Goal: Task Accomplishment & Management: Use online tool/utility

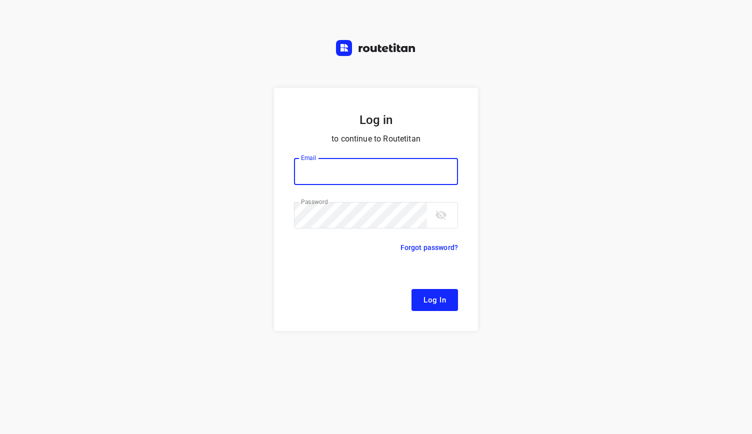
type input "[EMAIL_ADDRESS][DOMAIN_NAME]"
click at [424, 292] on button "Log In" at bounding box center [435, 300] width 47 height 22
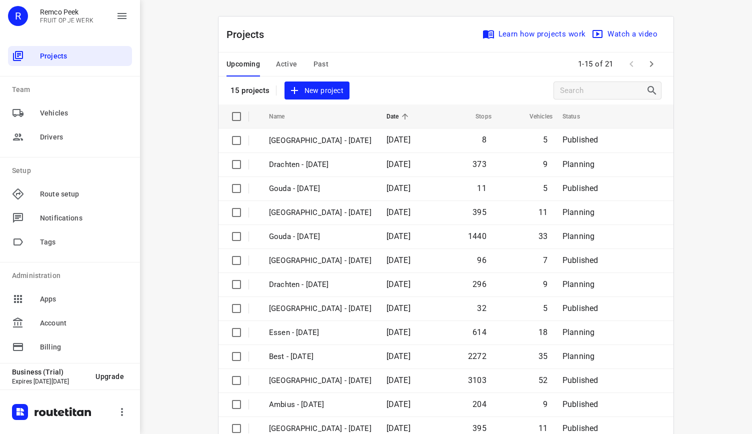
click at [650, 67] on icon "button" at bounding box center [652, 64] width 12 height 12
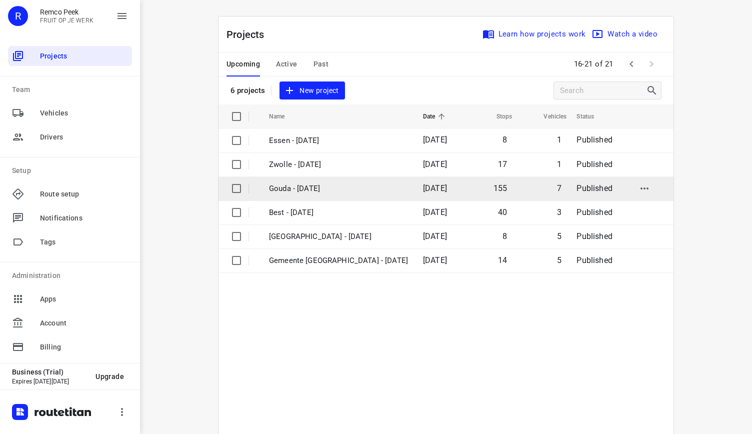
click at [315, 180] on td "Gouda - [DATE]" at bounding box center [337, 189] width 156 height 24
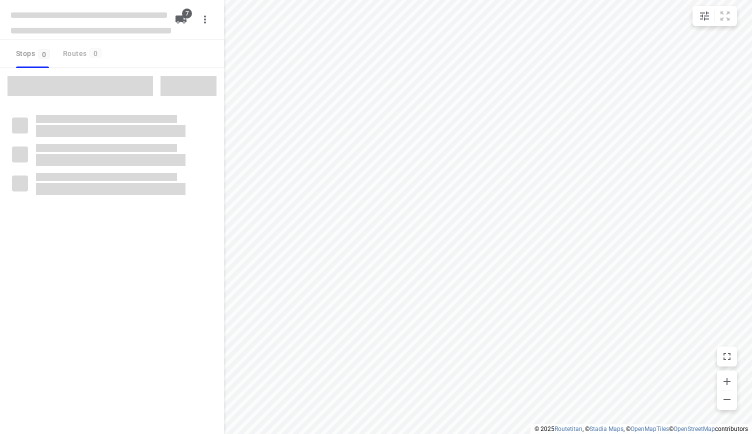
checkbox input "true"
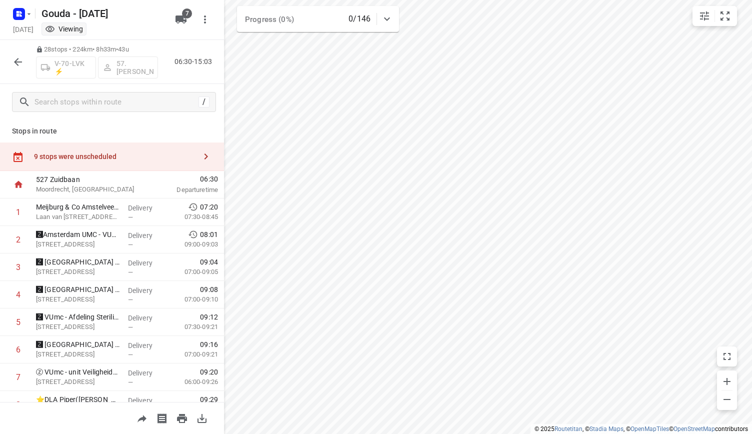
click at [148, 161] on div "9 stops were unscheduled" at bounding box center [112, 157] width 224 height 29
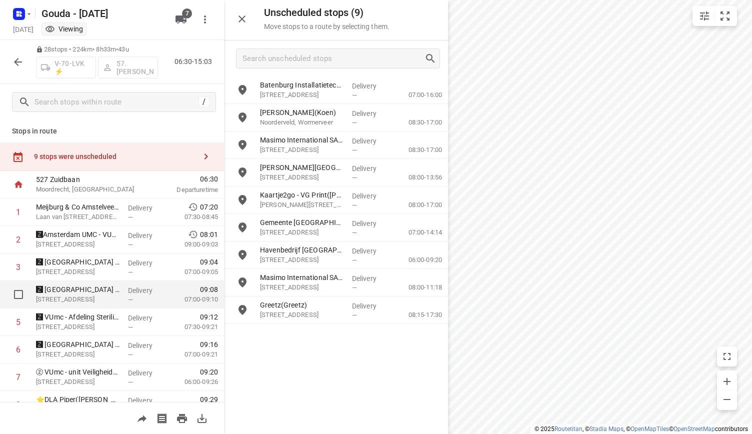
drag, startPoint x: 324, startPoint y: 109, endPoint x: 136, endPoint y: 302, distance: 269.2
click at [136, 302] on div "Unscheduled stops ( 9 ) Move stops to a route by selecting them. Batenburg Inst…" at bounding box center [112, 217] width 224 height 434
drag, startPoint x: 293, startPoint y: 120, endPoint x: 218, endPoint y: 191, distance: 102.6
click at [218, 191] on div "Unscheduled stops ( 9 ) Move stops to a route by selecting them. Batenburg Inst…" at bounding box center [112, 217] width 224 height 434
click at [18, 73] on div "28 stops • 224km • 8h33m • 43u V-70-LVK ⚡ 57. [PERSON_NAME] 06:30-15:03" at bounding box center [112, 62] width 224 height 44
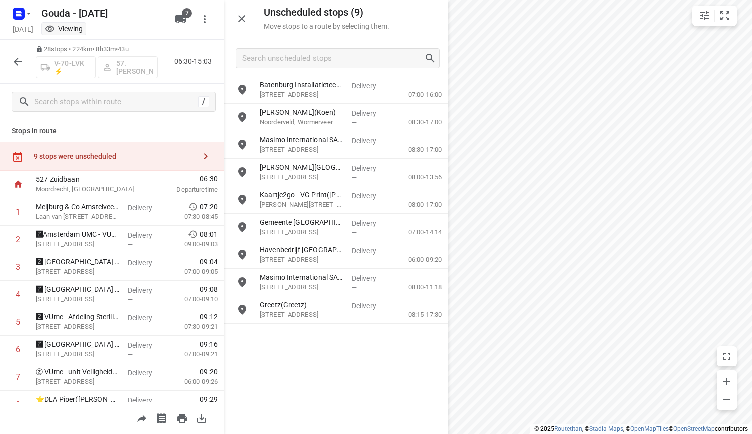
click at [20, 64] on icon "button" at bounding box center [18, 62] width 12 height 12
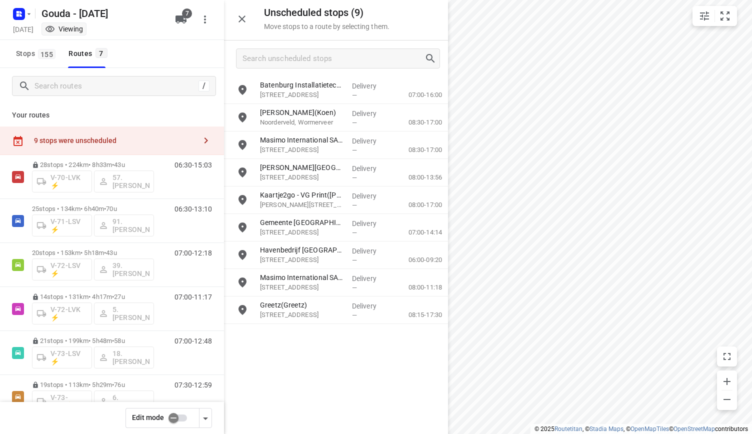
click at [176, 413] on input "checkbox" at bounding box center [173, 418] width 57 height 19
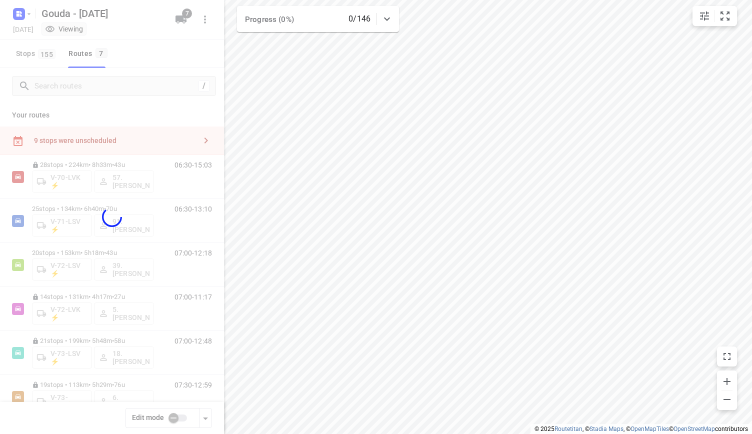
checkbox input "true"
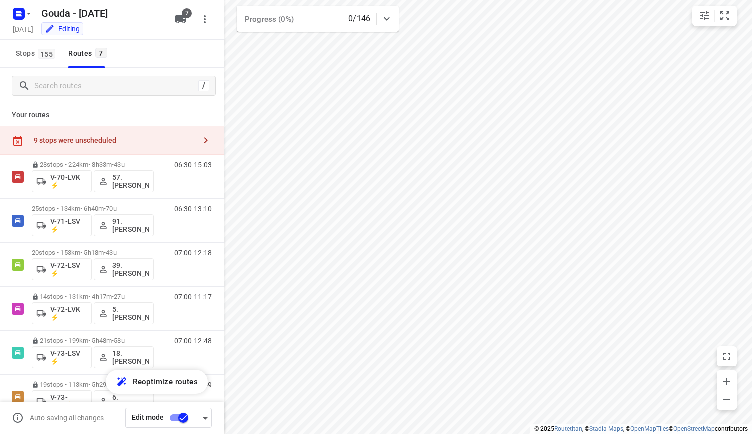
click at [136, 142] on div "9 stops were unscheduled" at bounding box center [115, 141] width 162 height 8
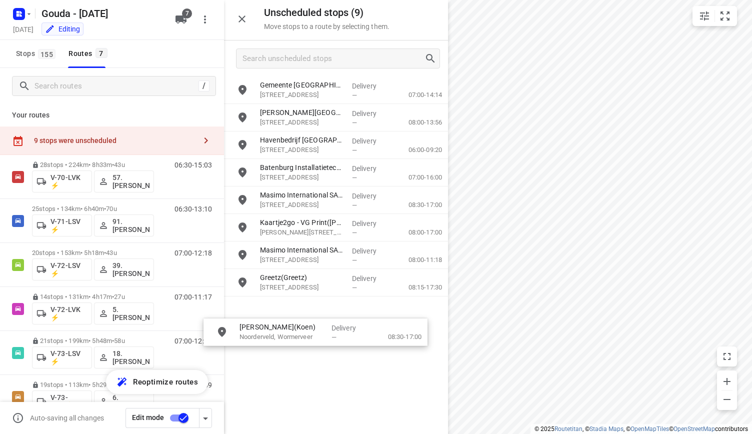
drag, startPoint x: 331, startPoint y: 197, endPoint x: 306, endPoint y: 332, distance: 137.8
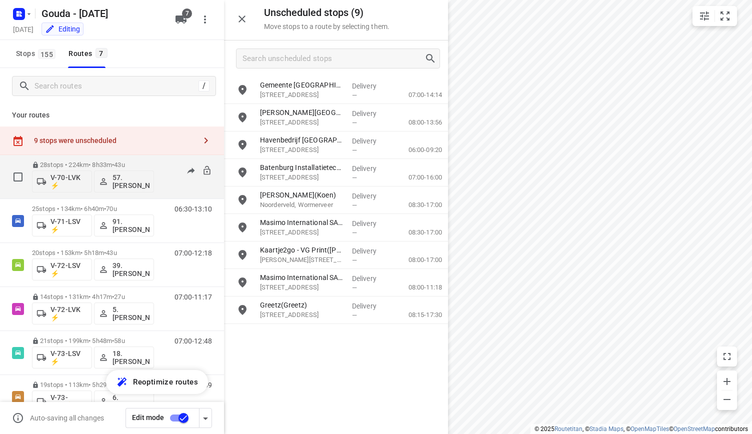
click at [141, 163] on p "28 stops • 224km • 8h33m • 43u" at bounding box center [93, 165] width 122 height 8
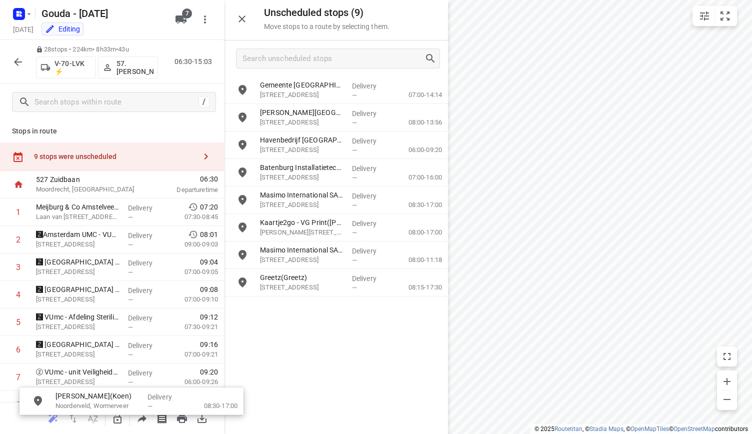
drag, startPoint x: 299, startPoint y: 202, endPoint x: 92, endPoint y: 405, distance: 289.7
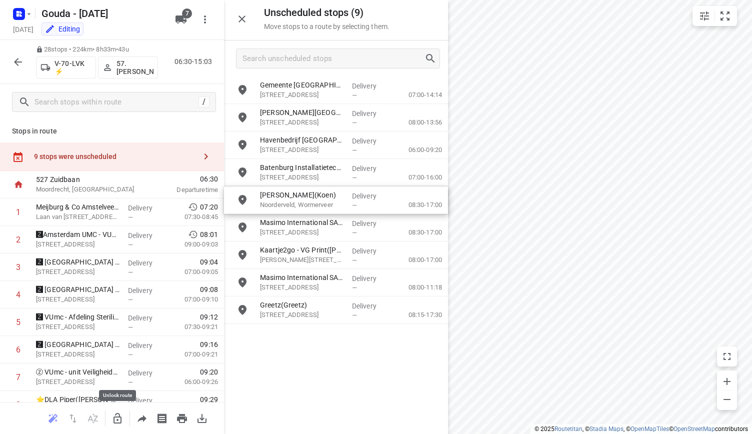
click at [115, 417] on icon "button" at bounding box center [118, 419] width 12 height 12
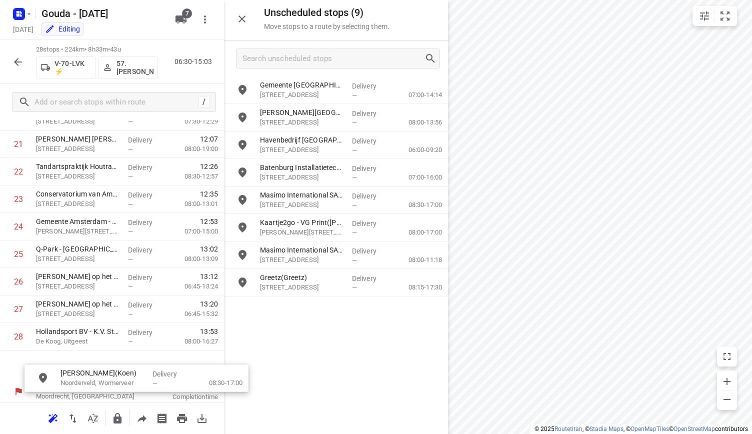
scroll to position [629, 0]
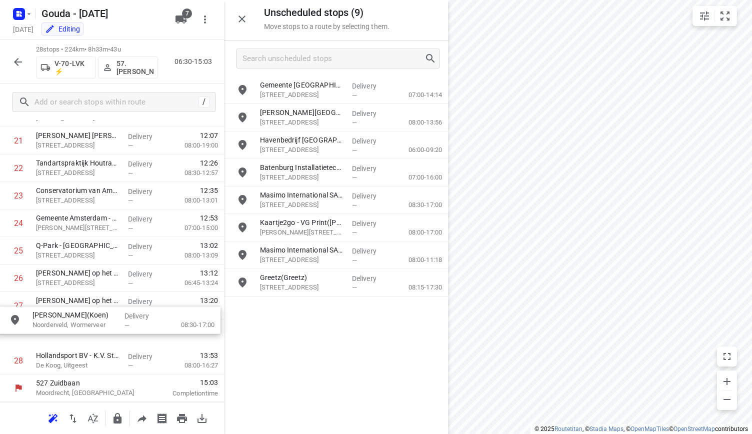
drag, startPoint x: 287, startPoint y: 203, endPoint x: 58, endPoint y: 326, distance: 260.2
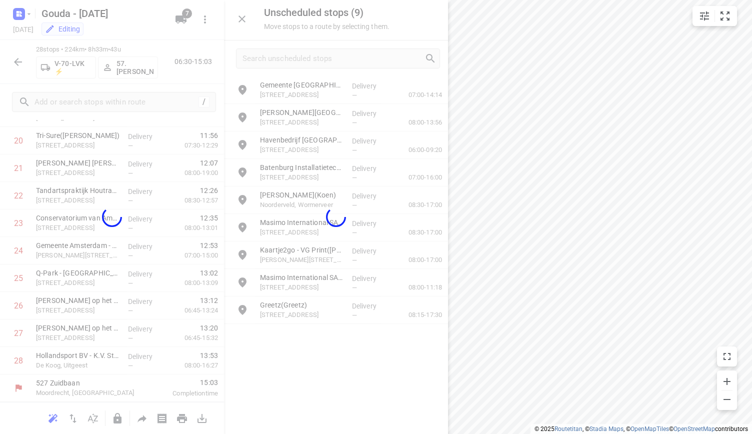
scroll to position [594, 0]
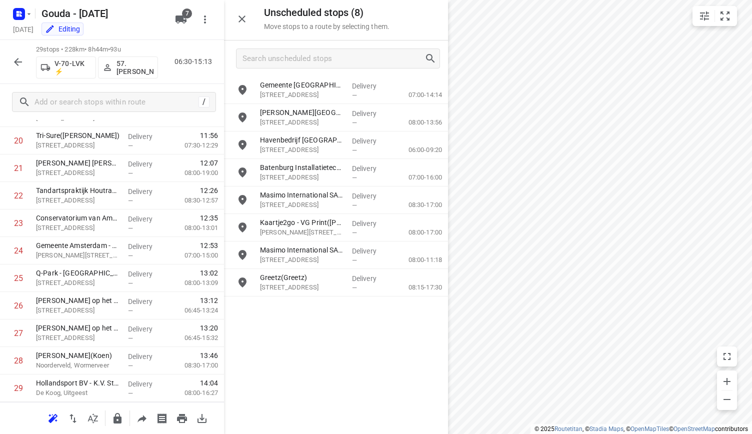
click at [115, 414] on icon "button" at bounding box center [118, 419] width 12 height 12
click at [22, 60] on icon "button" at bounding box center [18, 62] width 12 height 12
